Goal: Task Accomplishment & Management: Use online tool/utility

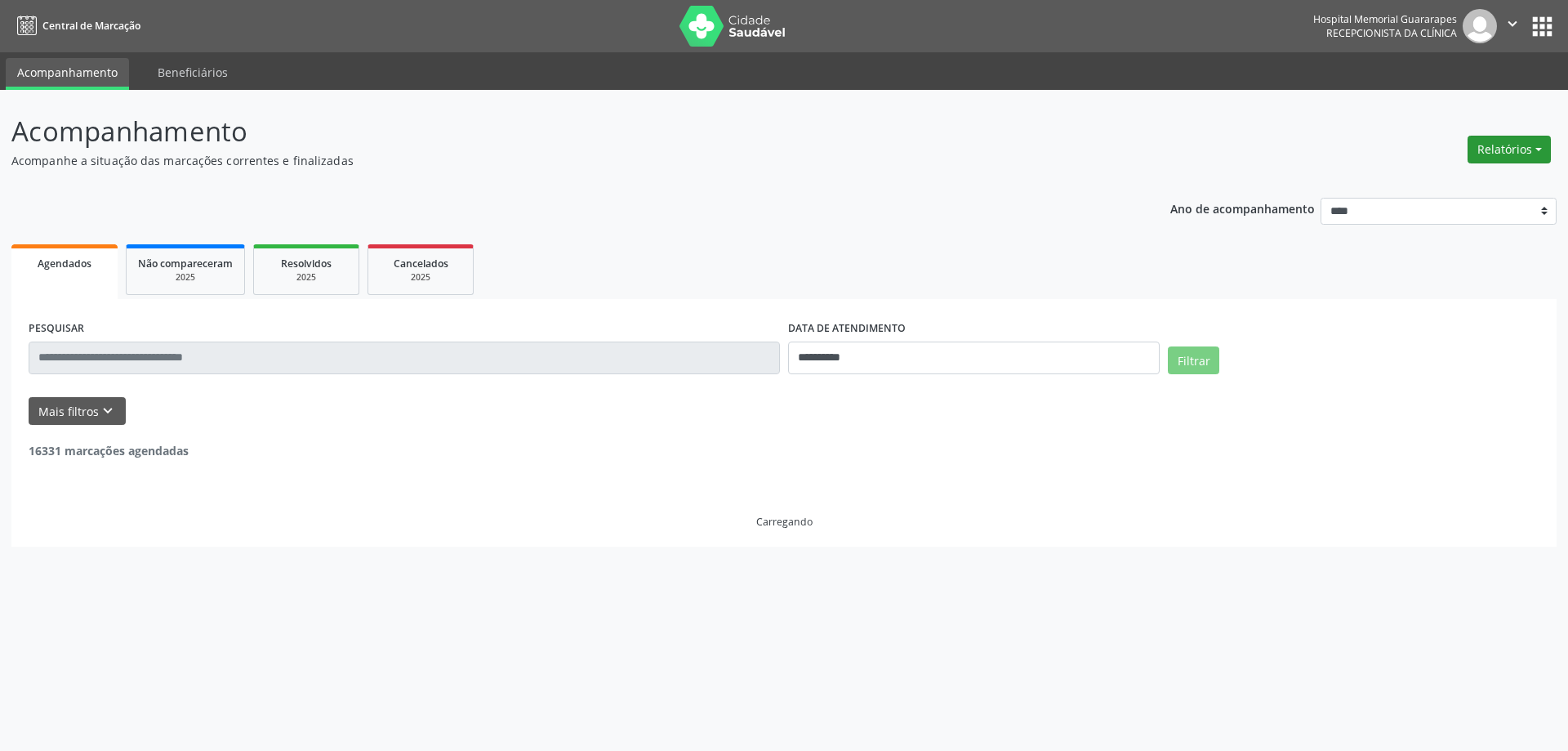
click at [1544, 144] on button "Relatórios" at bounding box center [1509, 149] width 83 height 28
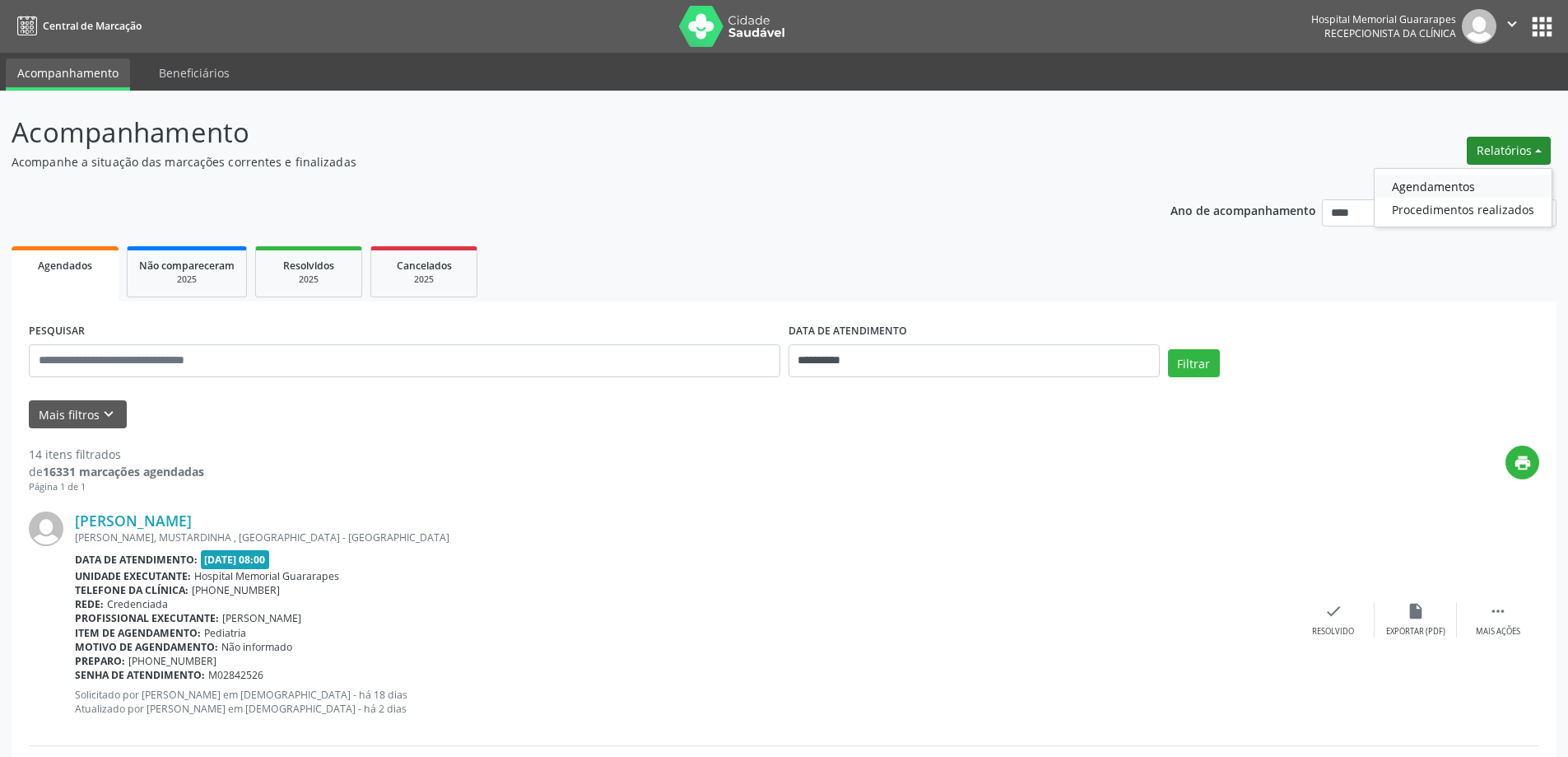
click at [1431, 186] on link "Agendamentos" at bounding box center [1463, 186] width 177 height 23
select select "*"
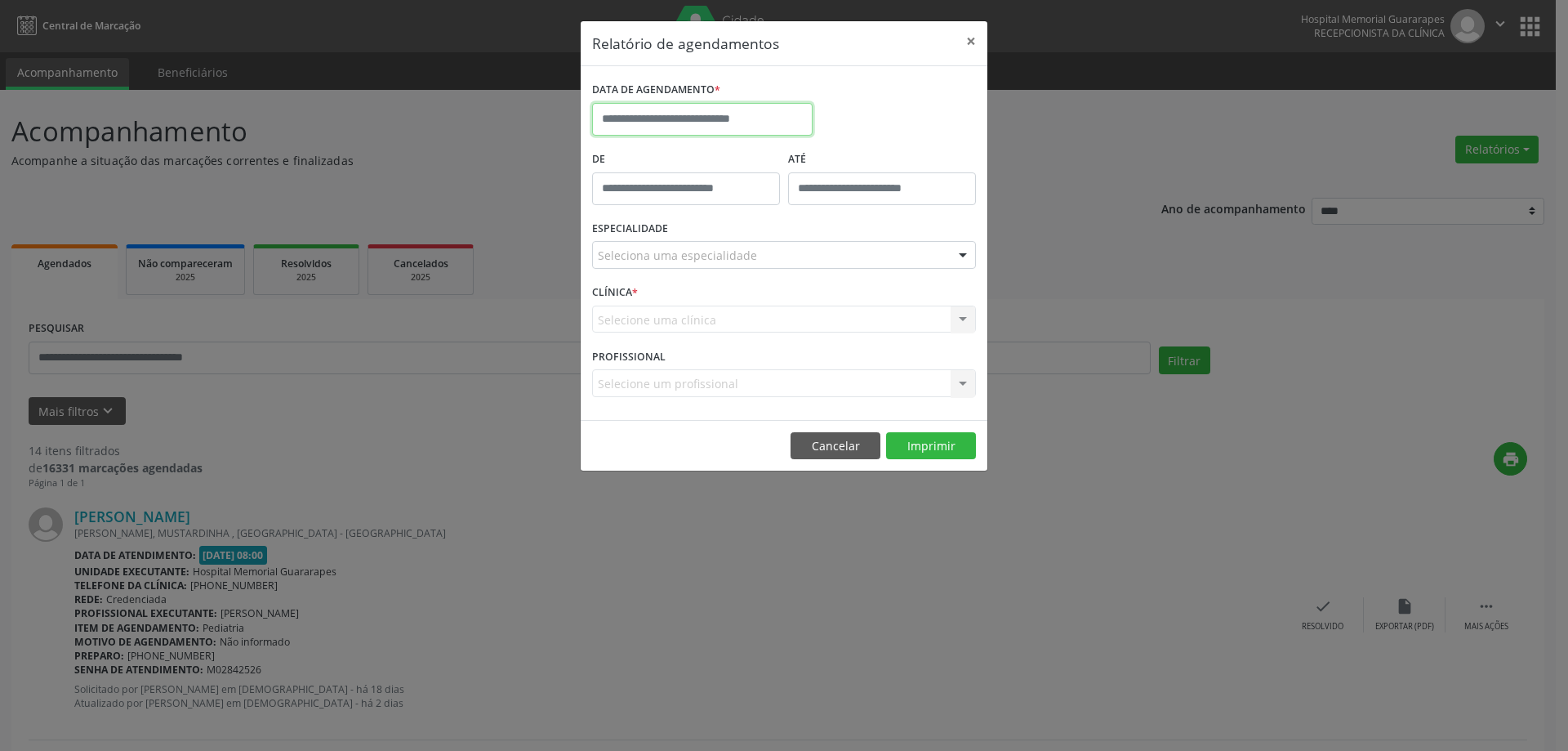
click at [642, 120] on input "text" at bounding box center [702, 119] width 221 height 33
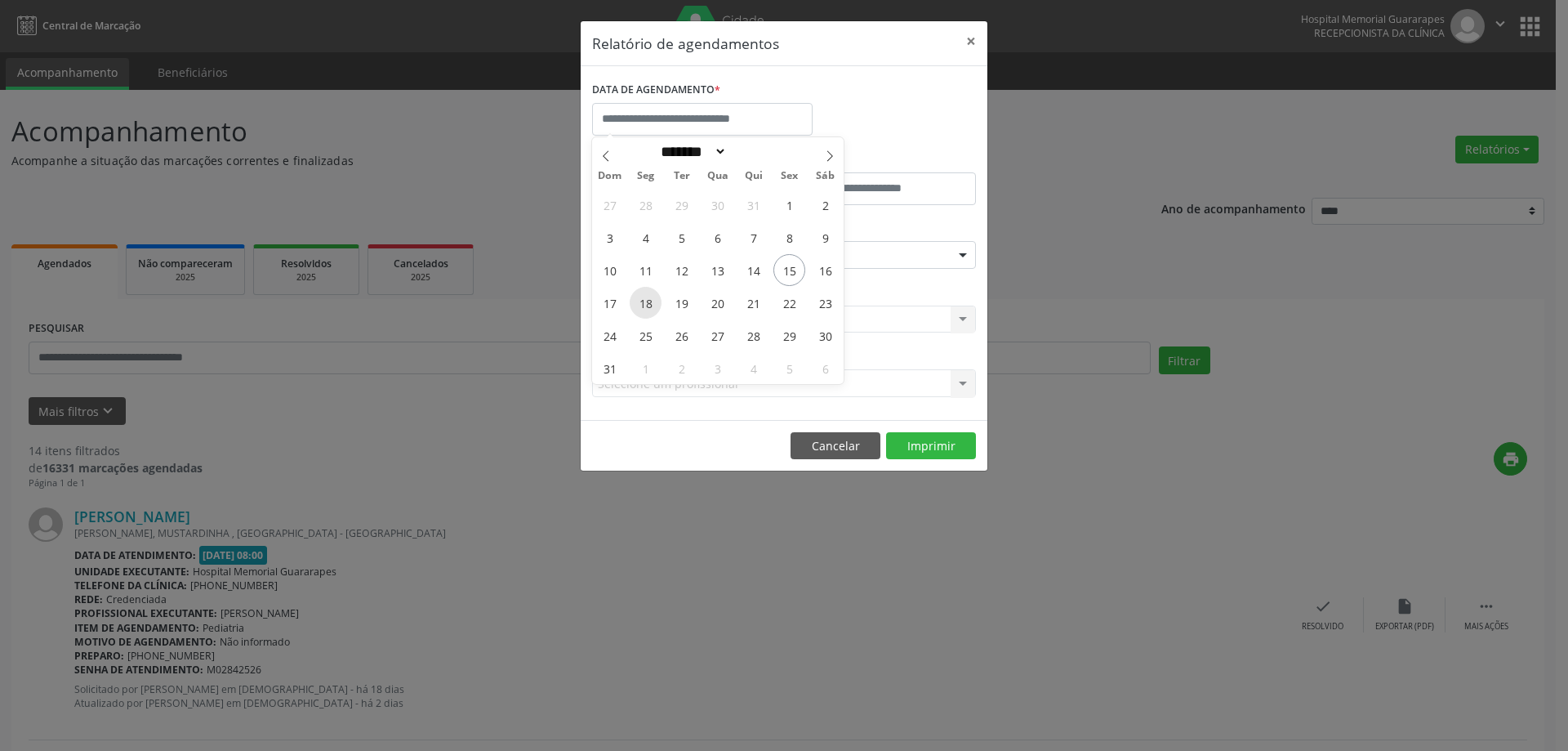
click at [646, 299] on span "18" at bounding box center [646, 303] width 32 height 32
type input "**********"
click at [646, 299] on span "18" at bounding box center [646, 303] width 32 height 32
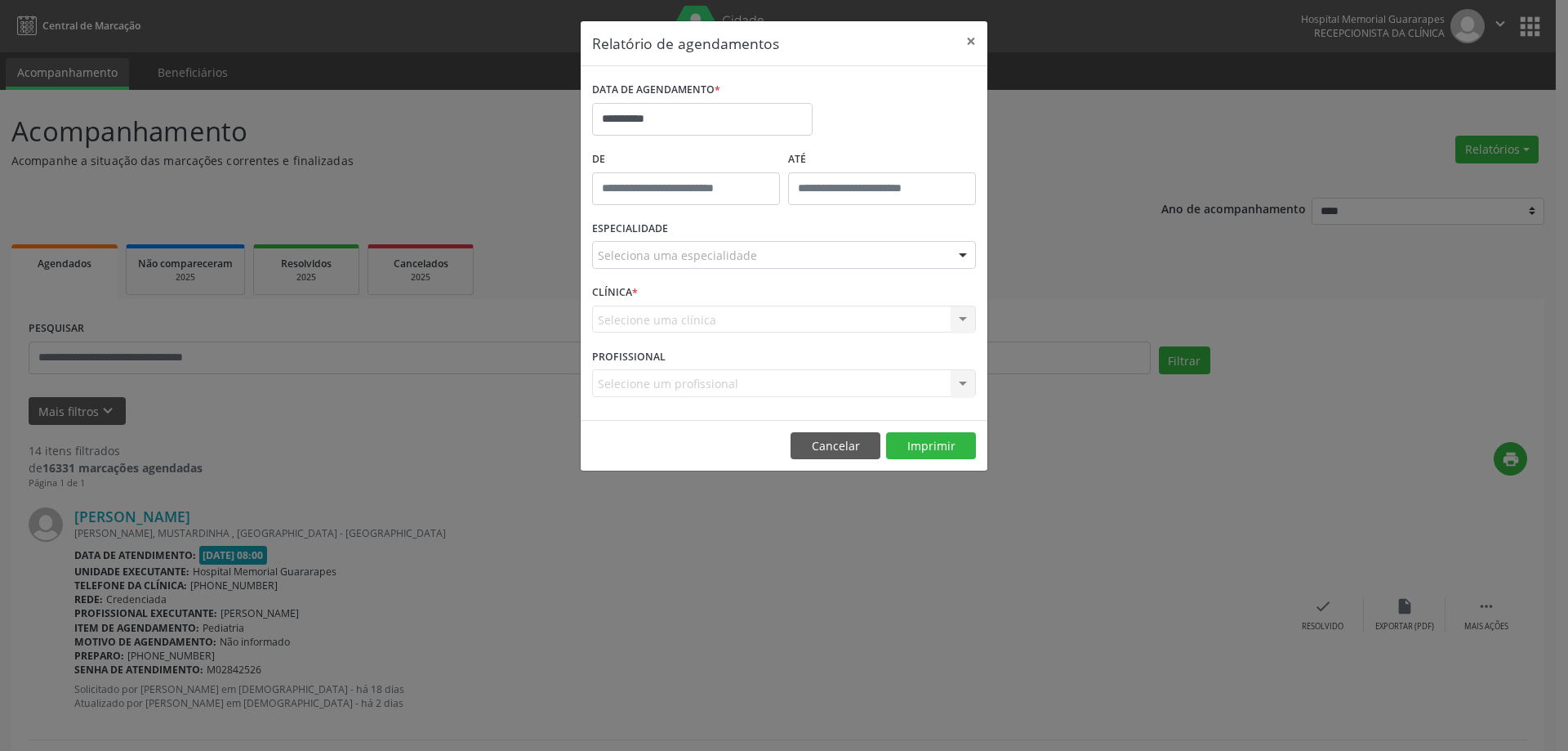
click at [792, 254] on div "Seleciona uma especialidade" at bounding box center [784, 255] width 384 height 28
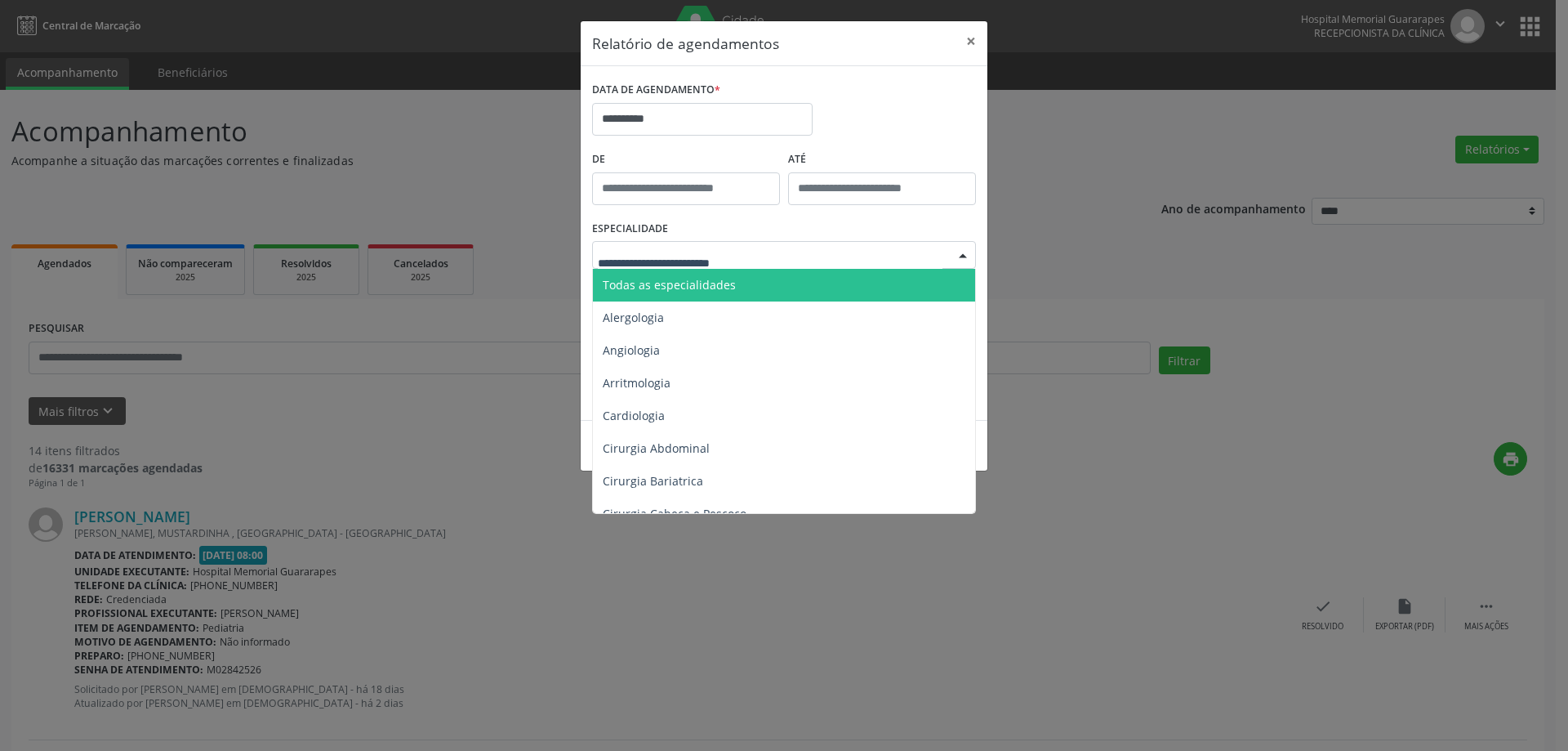
click at [744, 280] on span "Todas as especialidades" at bounding box center [785, 285] width 385 height 33
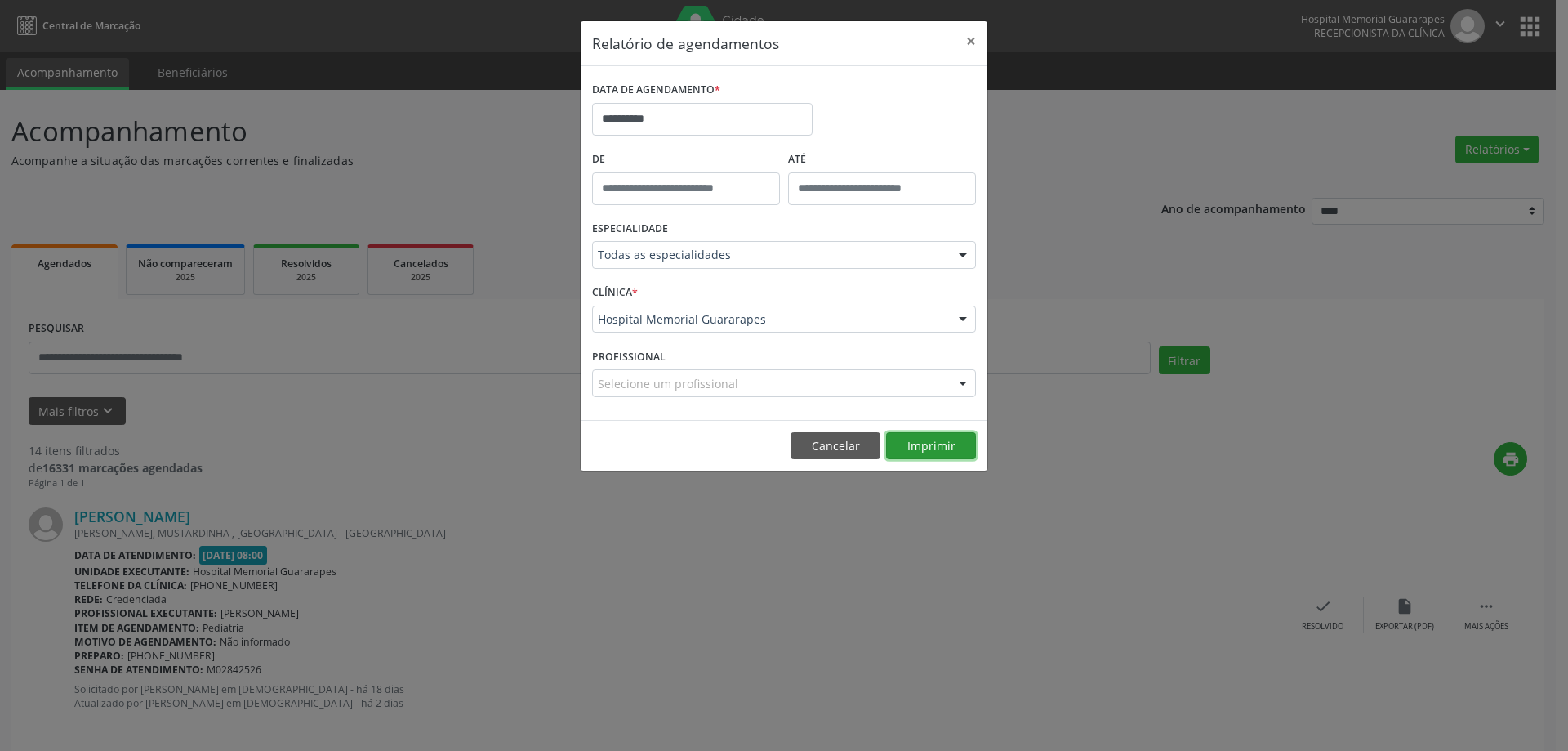
click at [930, 447] on button "Imprimir" at bounding box center [930, 446] width 90 height 28
